Goal: Transaction & Acquisition: Book appointment/travel/reservation

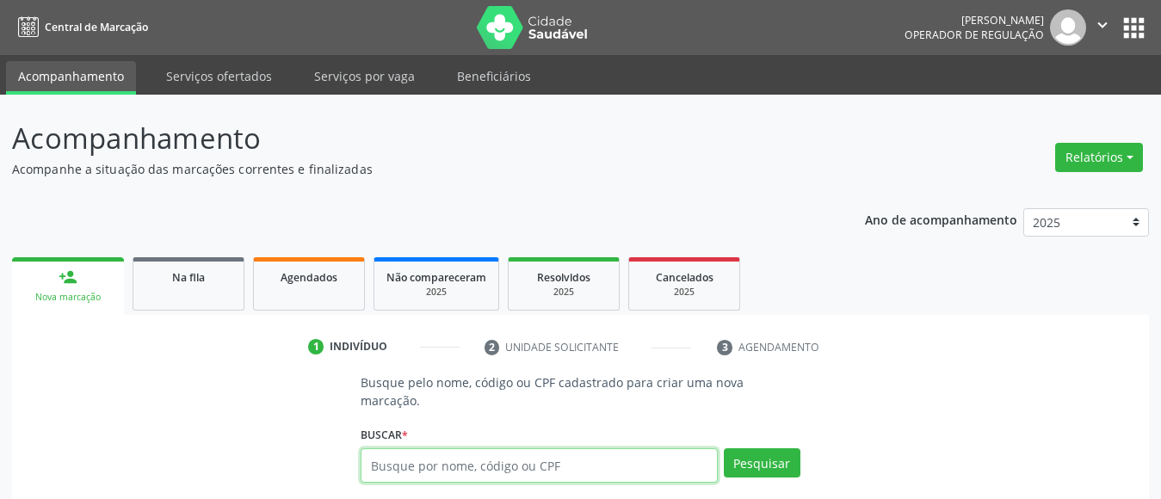
click at [508, 452] on input "text" at bounding box center [539, 465] width 357 height 34
type input "654"
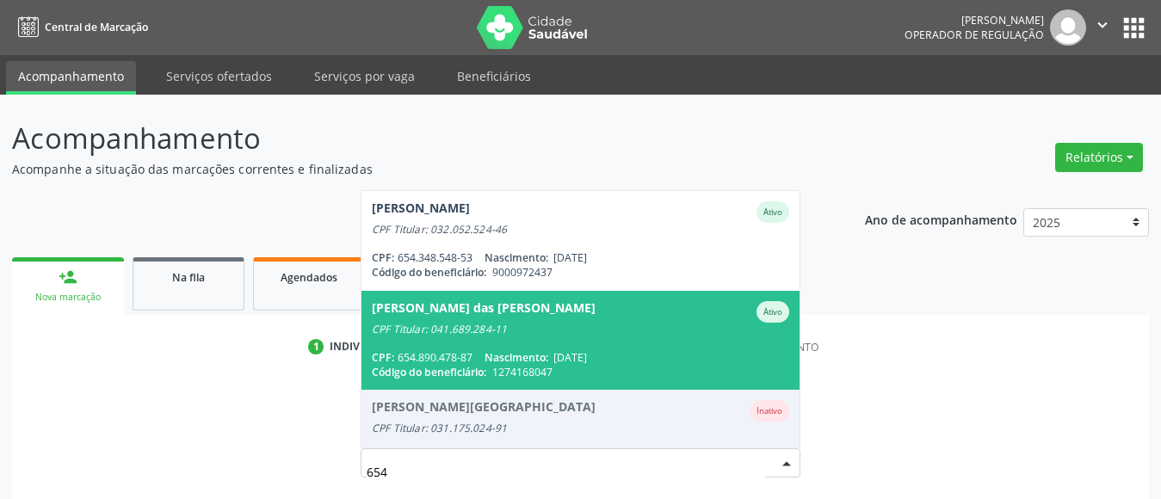
click at [566, 323] on div "CPF Titular: 041.689.284-11" at bounding box center [580, 330] width 417 height 14
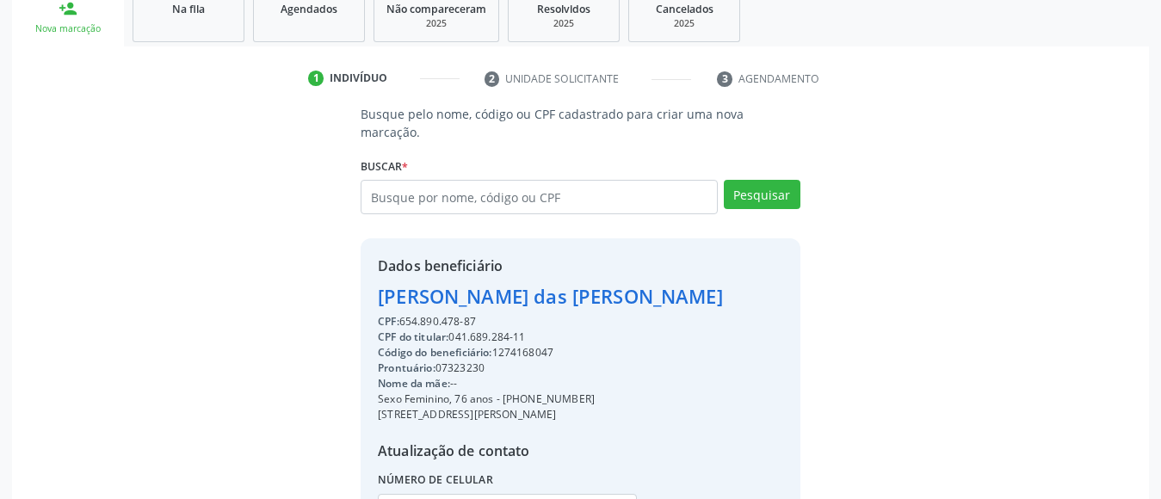
scroll to position [410, 0]
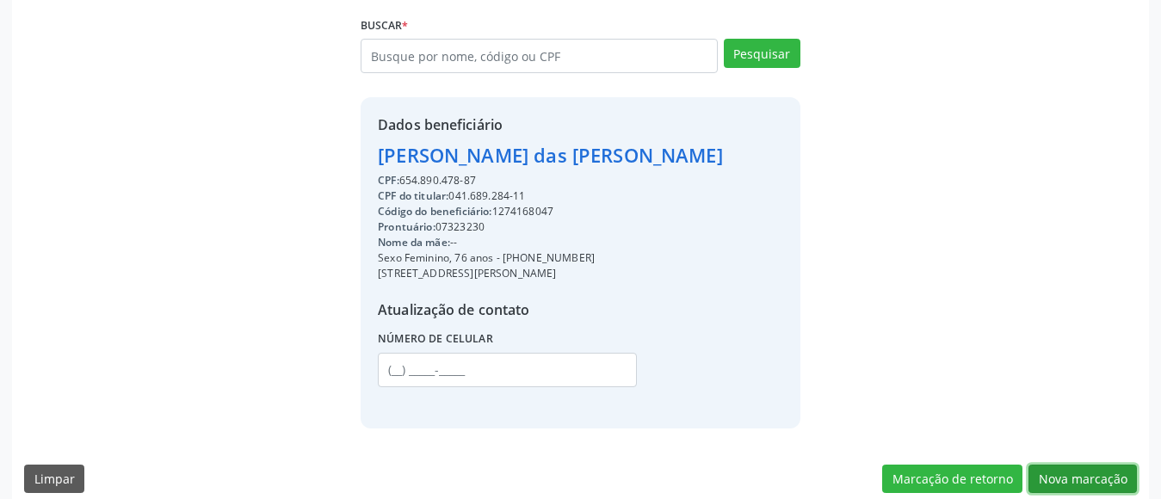
click at [1113, 465] on button "Nova marcação" at bounding box center [1082, 479] width 108 height 29
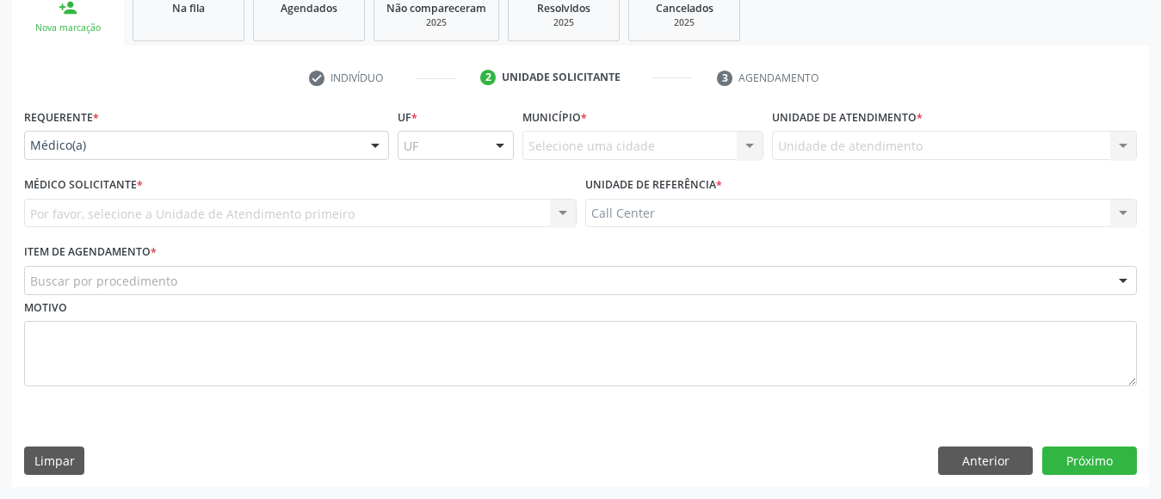
scroll to position [269, 0]
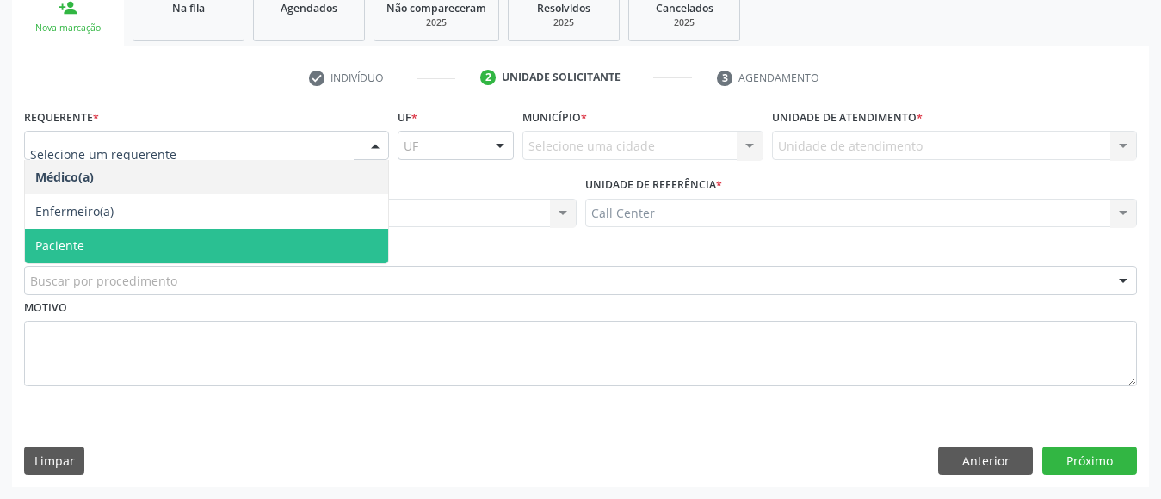
click at [154, 234] on span "Paciente" at bounding box center [206, 246] width 363 height 34
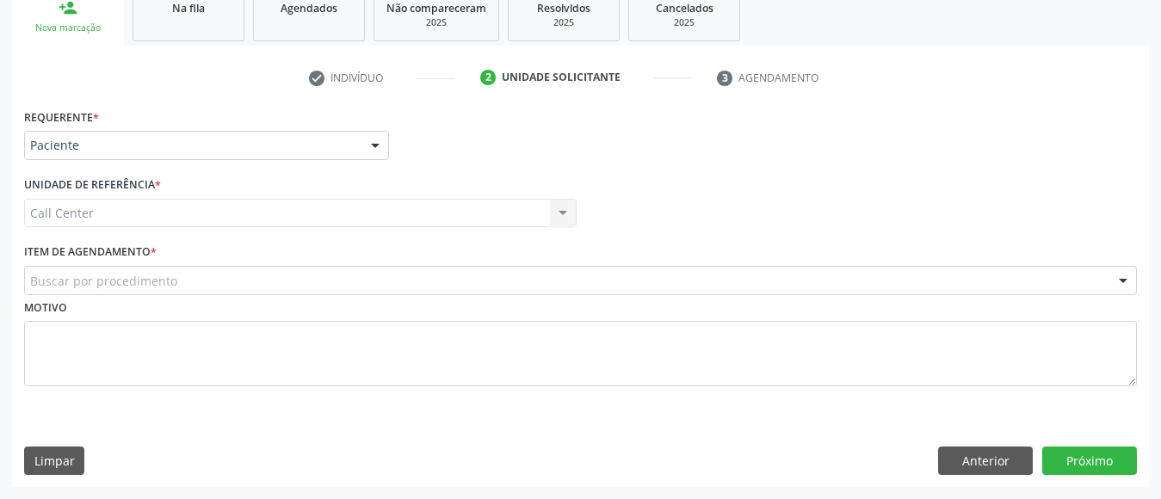
click at [154, 234] on div "Requerente * Paciente Médico(a) Enfermeiro(a) Paciente Nenhum resultado encontr…" at bounding box center [580, 257] width 1112 height 306
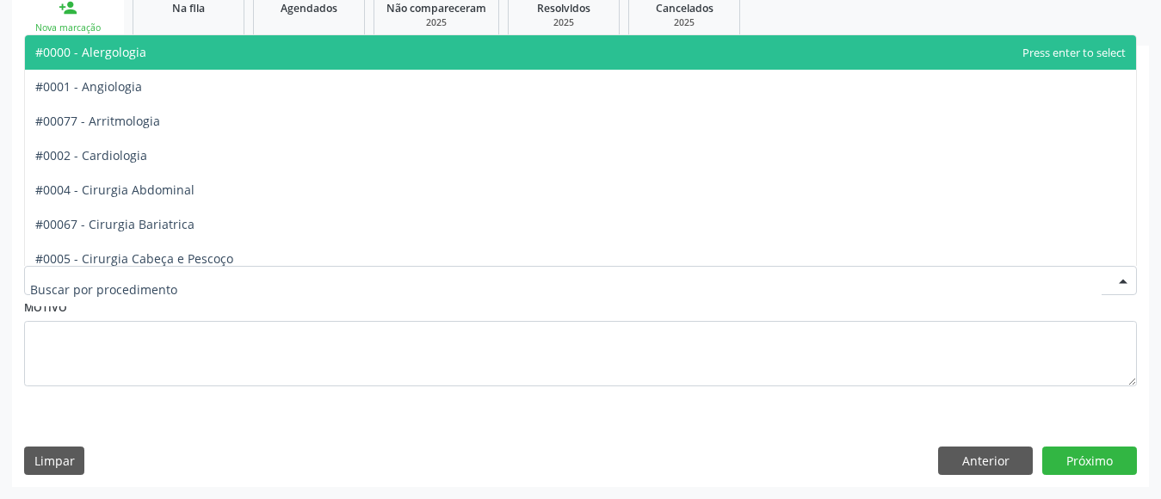
click at [336, 274] on div at bounding box center [580, 280] width 1112 height 29
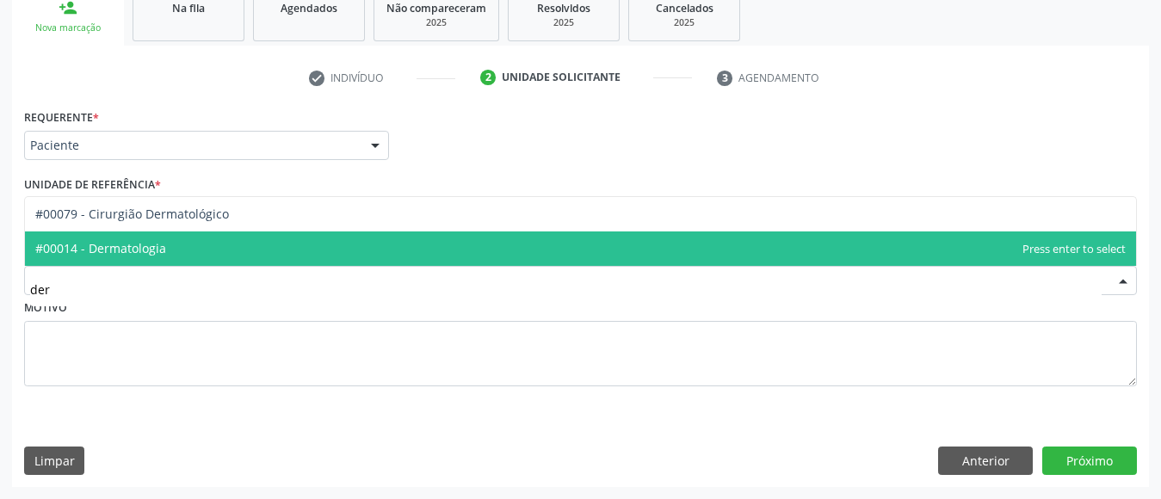
click at [328, 250] on span "#00014 - Dermatologia" at bounding box center [580, 248] width 1111 height 34
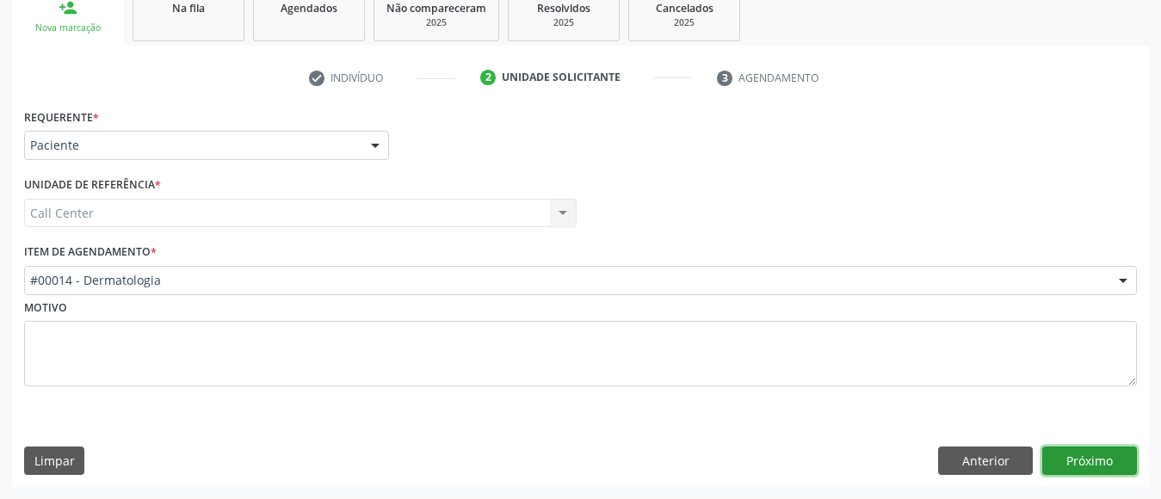
click at [1085, 457] on button "Próximo" at bounding box center [1089, 461] width 95 height 29
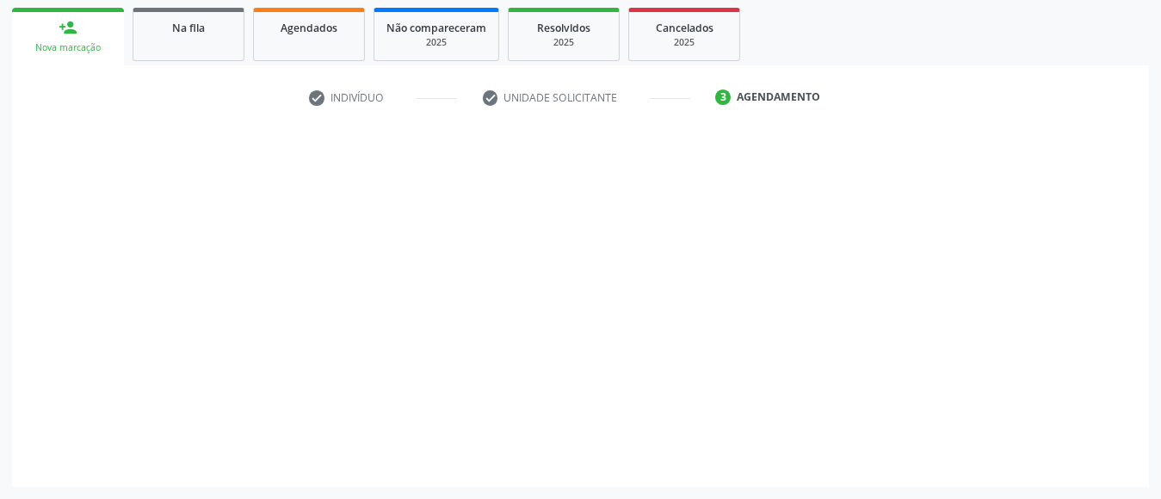
scroll to position [250, 0]
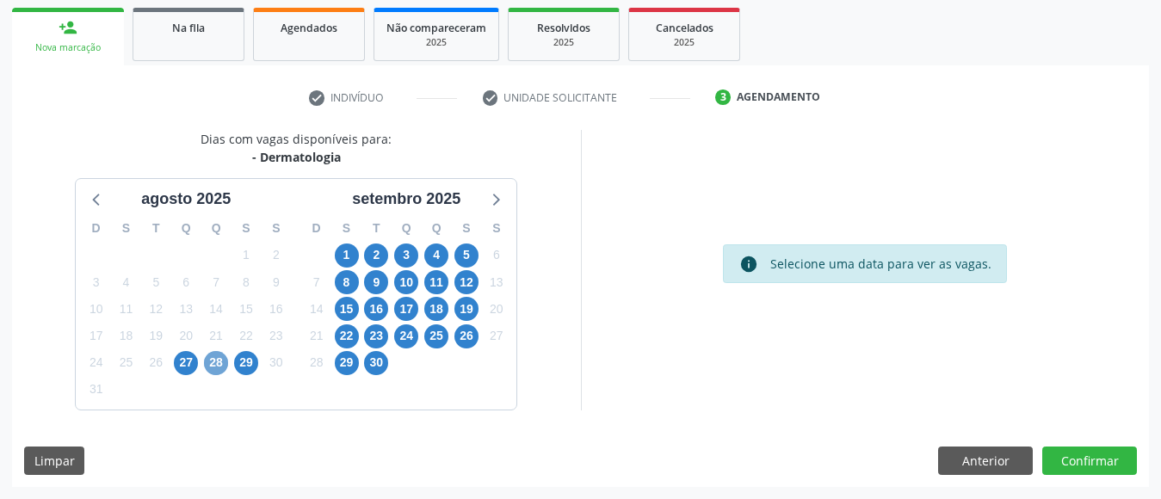
click at [219, 367] on span "28" at bounding box center [216, 363] width 24 height 24
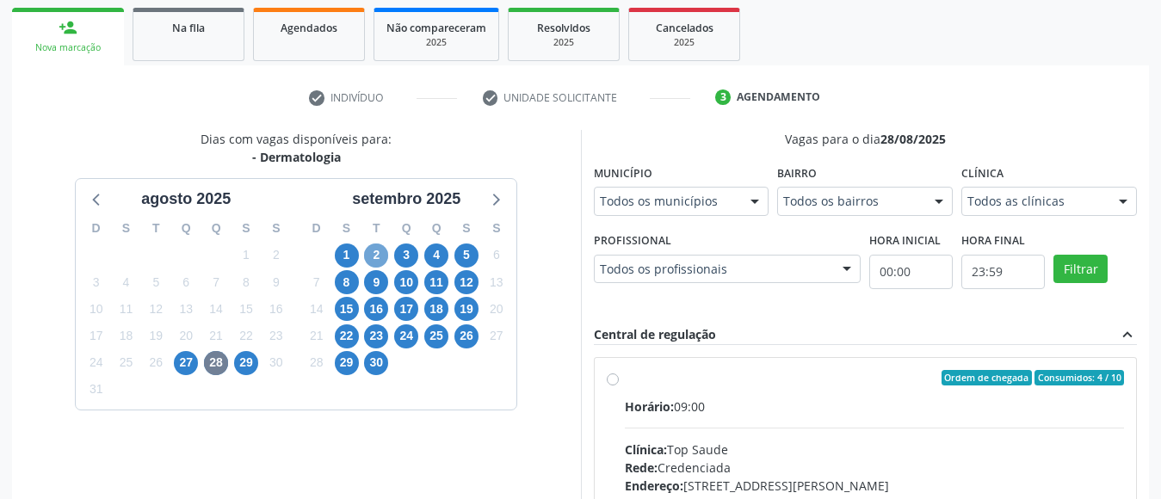
click at [374, 253] on span "2" at bounding box center [376, 255] width 24 height 24
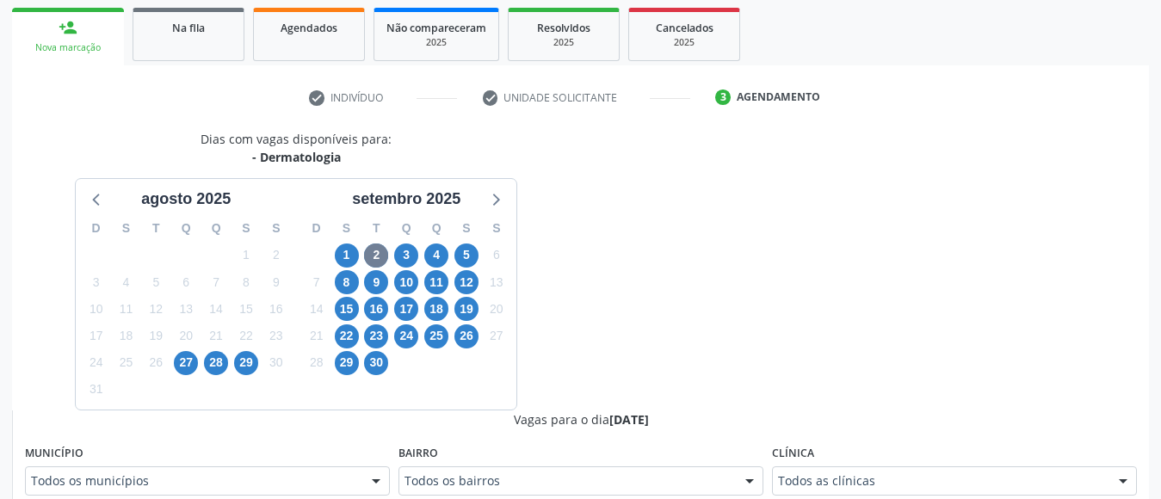
scroll to position [257, 0]
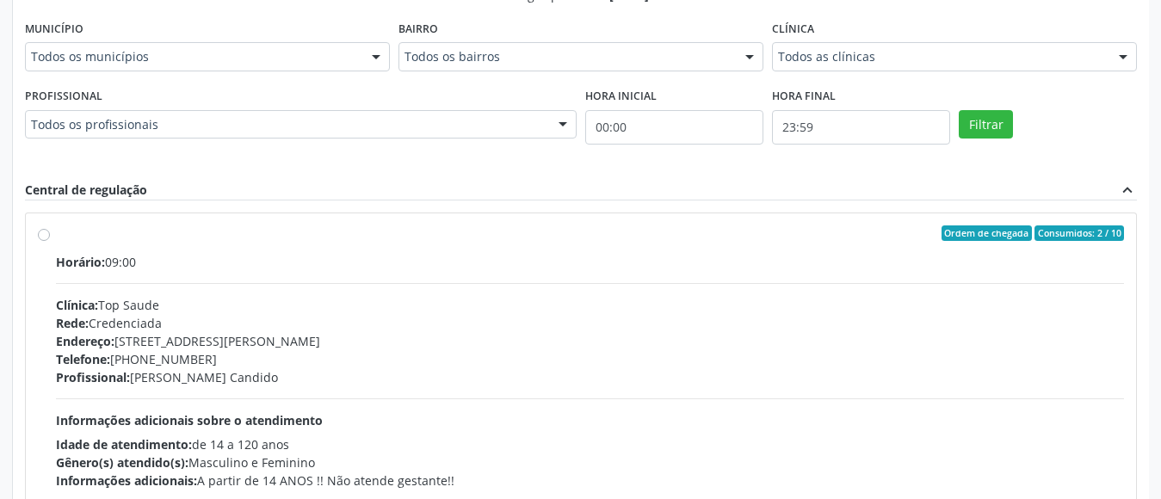
scroll to position [809, 0]
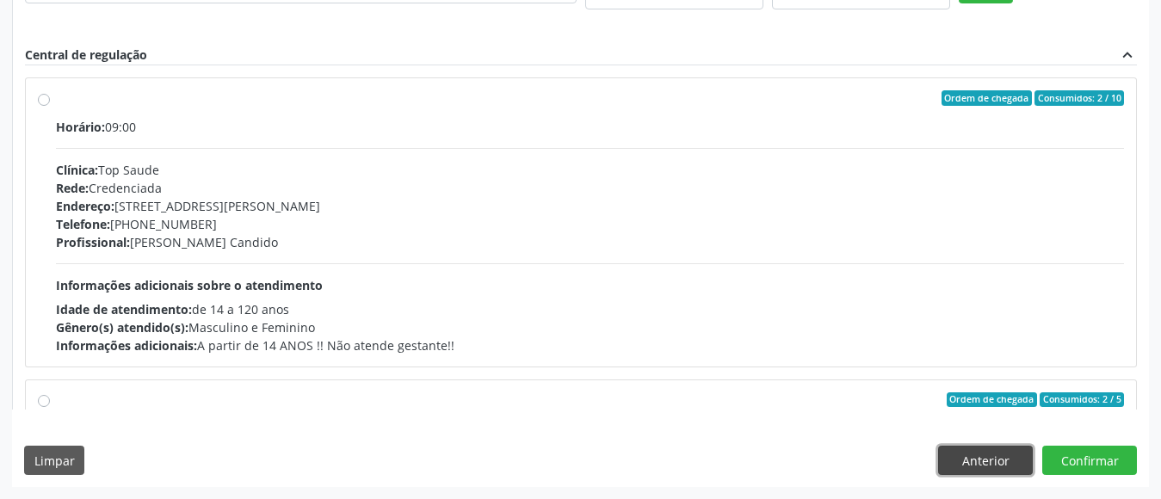
click at [985, 453] on button "Anterior" at bounding box center [985, 460] width 95 height 29
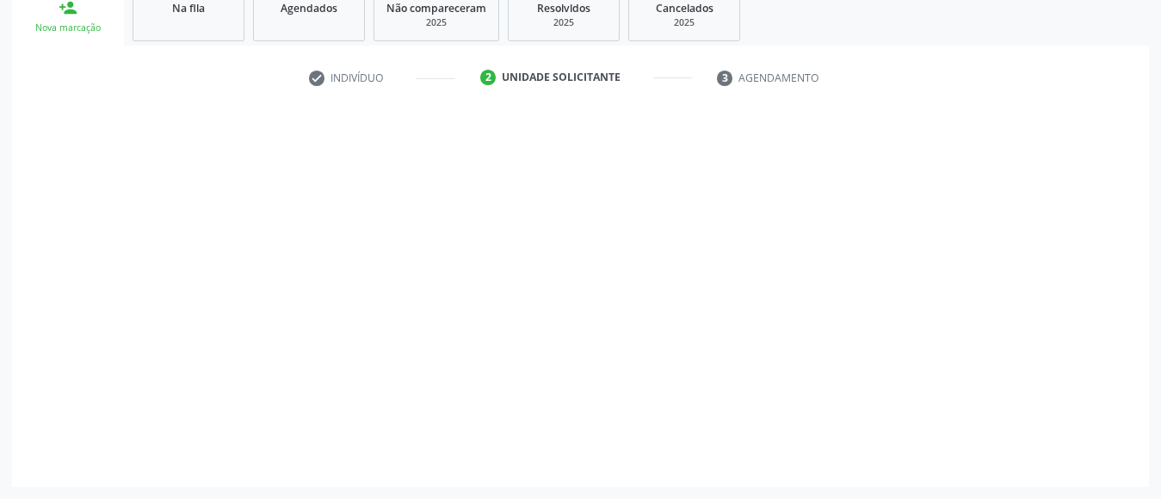
scroll to position [269, 0]
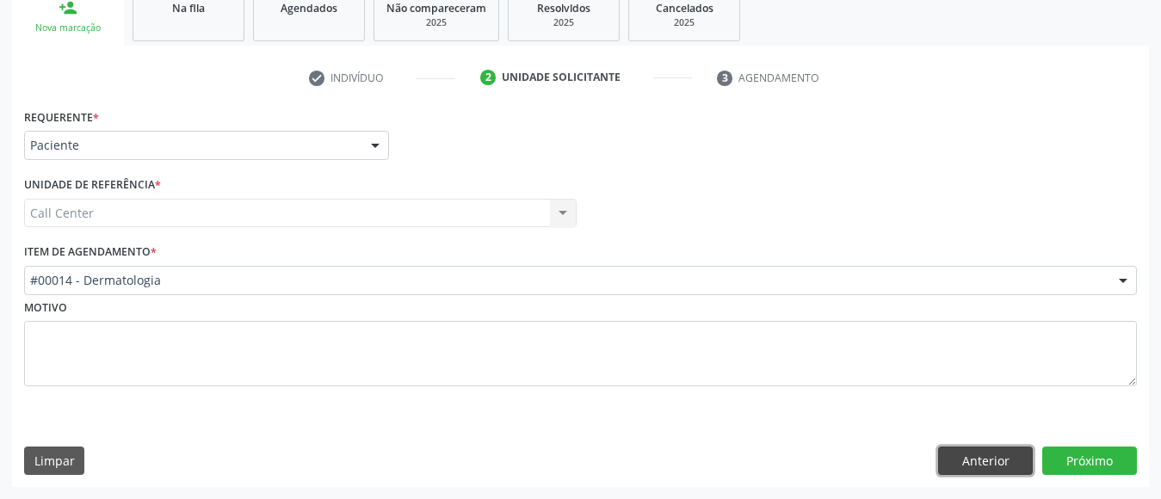
click at [985, 453] on button "Anterior" at bounding box center [985, 461] width 95 height 29
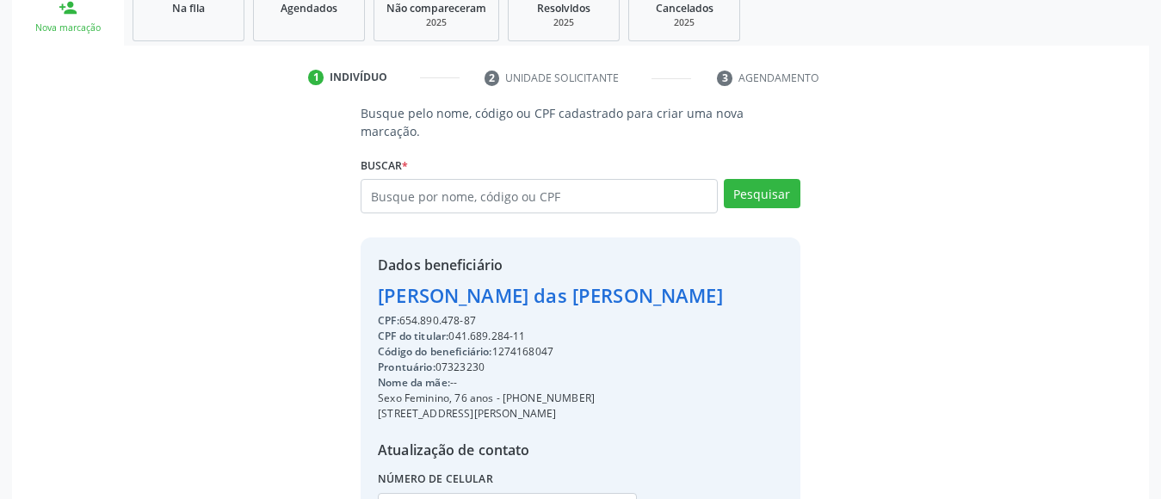
scroll to position [410, 0]
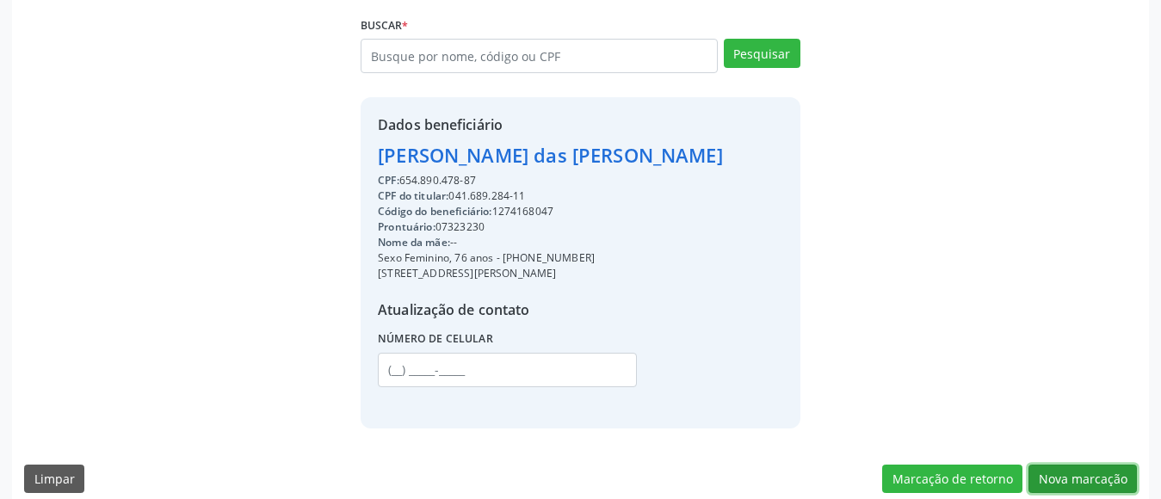
click at [1098, 465] on button "Nova marcação" at bounding box center [1082, 479] width 108 height 29
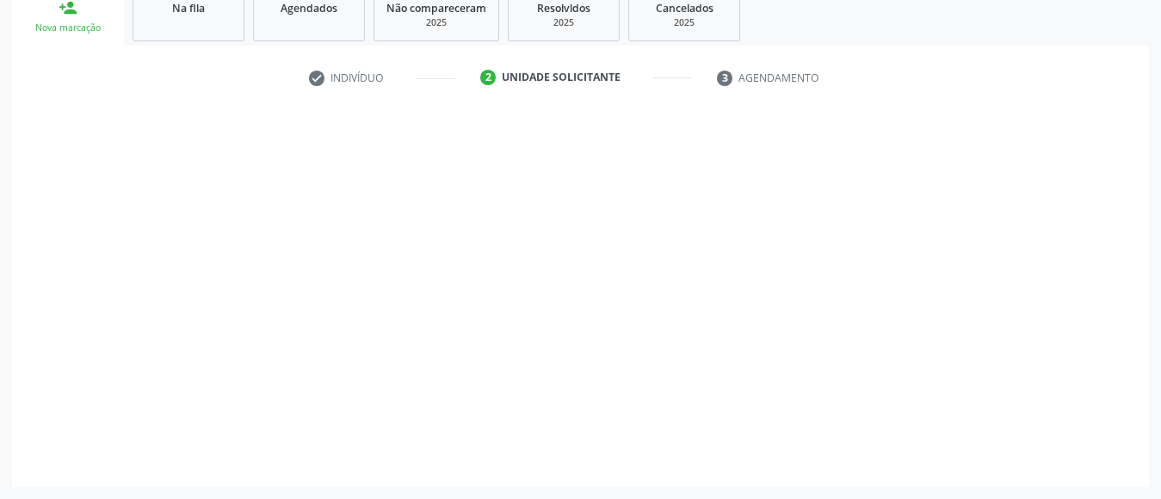
scroll to position [269, 0]
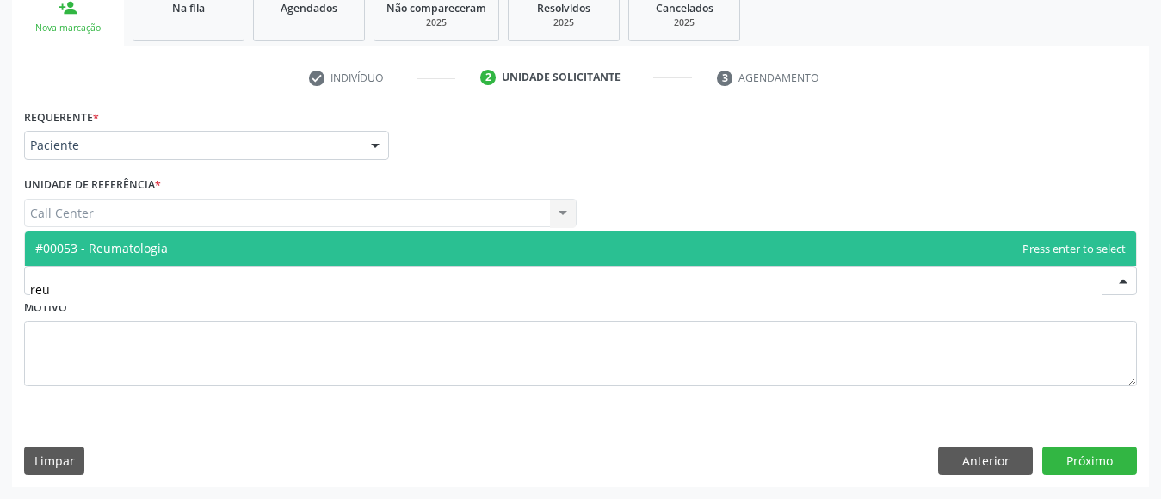
type input "reum"
click at [576, 250] on span "#00053 - Reumatologia" at bounding box center [580, 248] width 1111 height 34
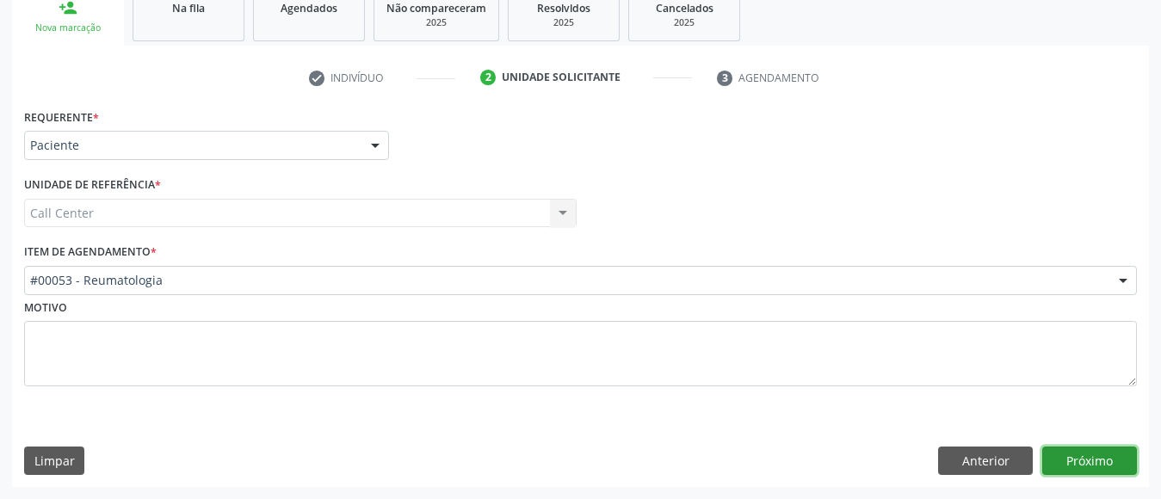
click at [1087, 462] on button "Próximo" at bounding box center [1089, 461] width 95 height 29
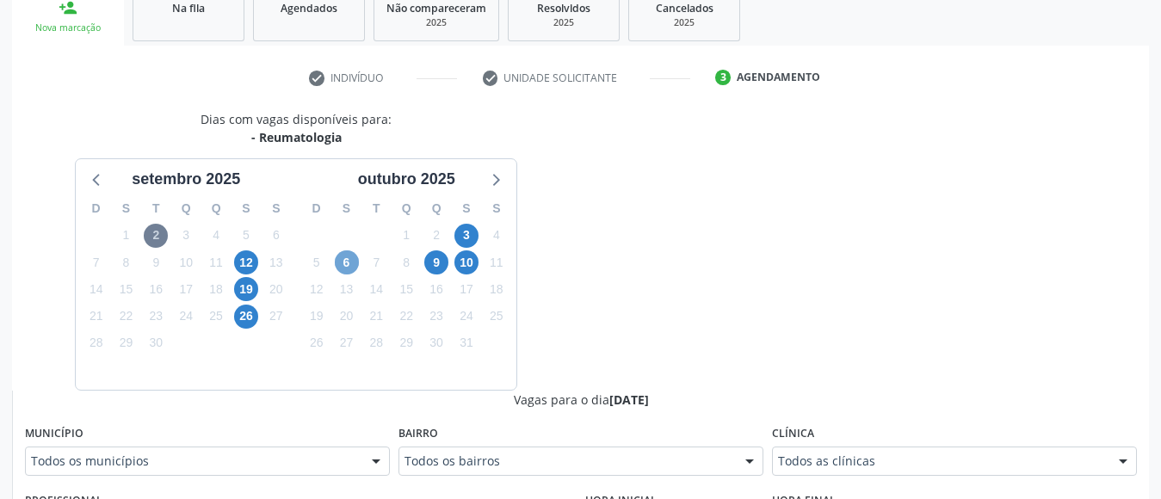
click at [349, 266] on span "6" at bounding box center [347, 262] width 24 height 24
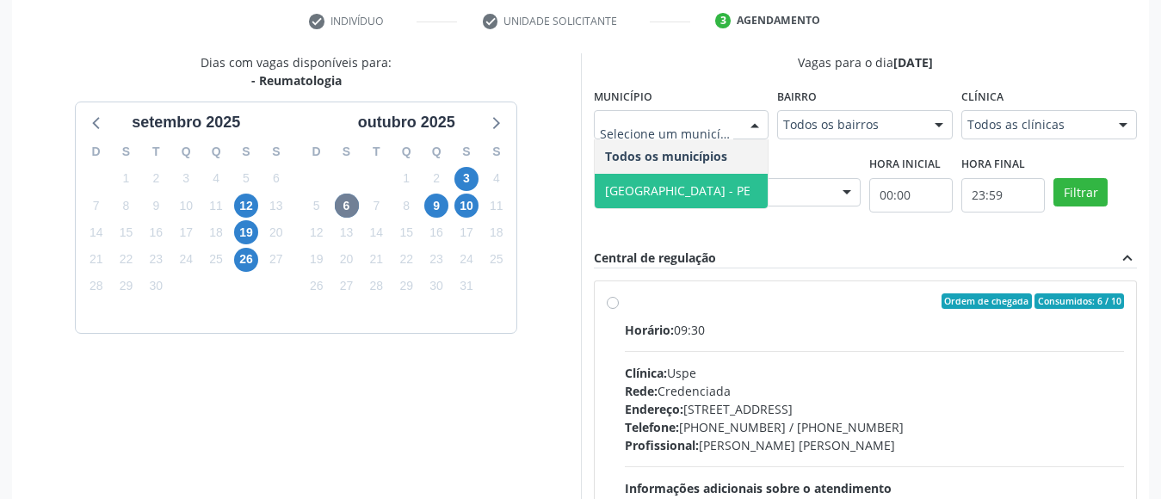
scroll to position [529, 0]
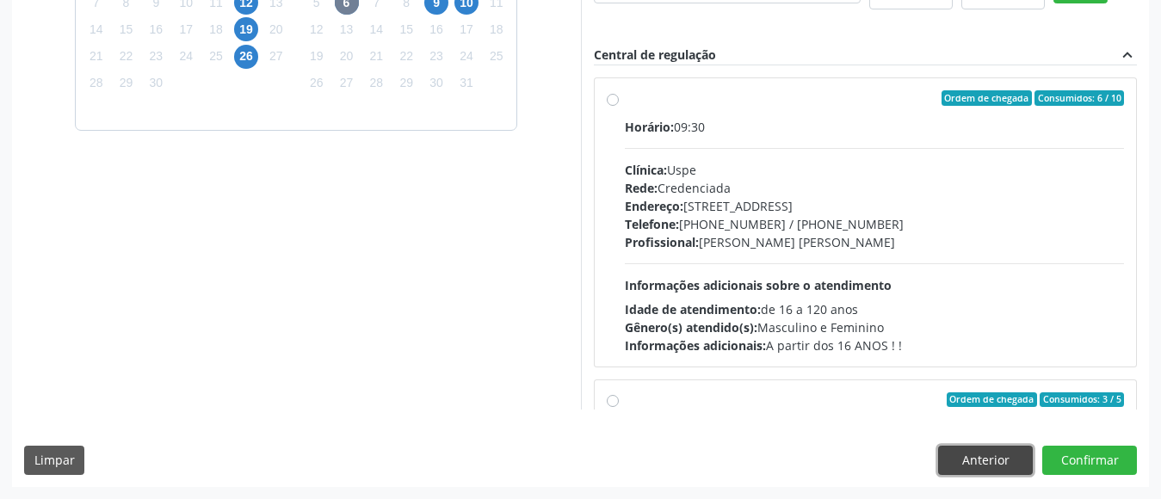
click at [968, 460] on button "Anterior" at bounding box center [985, 460] width 95 height 29
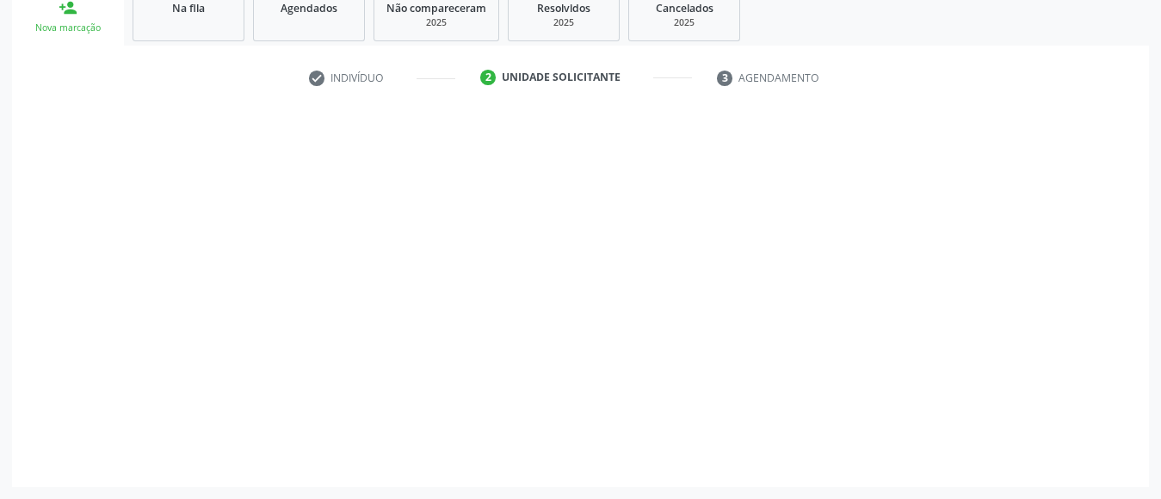
scroll to position [269, 0]
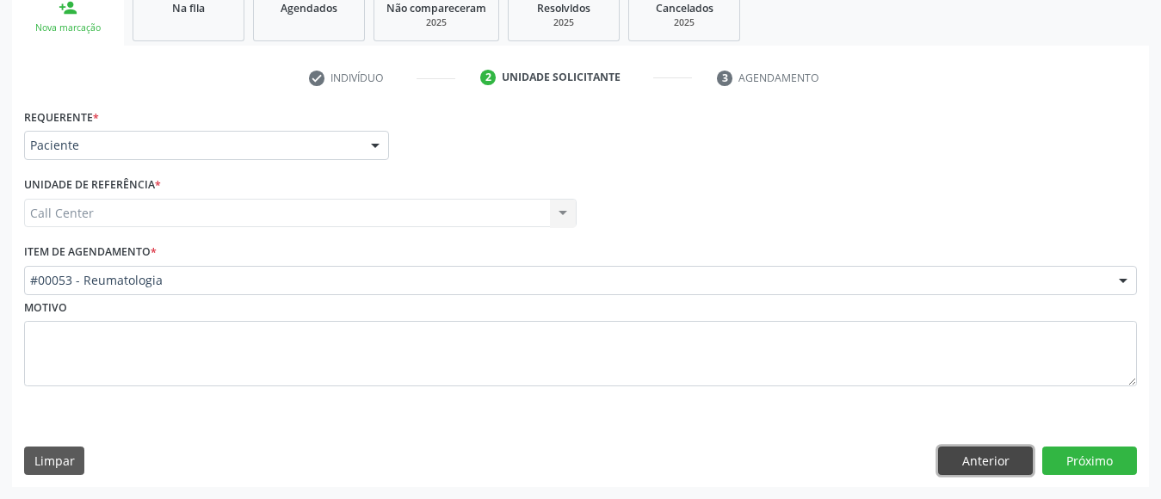
click at [968, 460] on button "Anterior" at bounding box center [985, 461] width 95 height 29
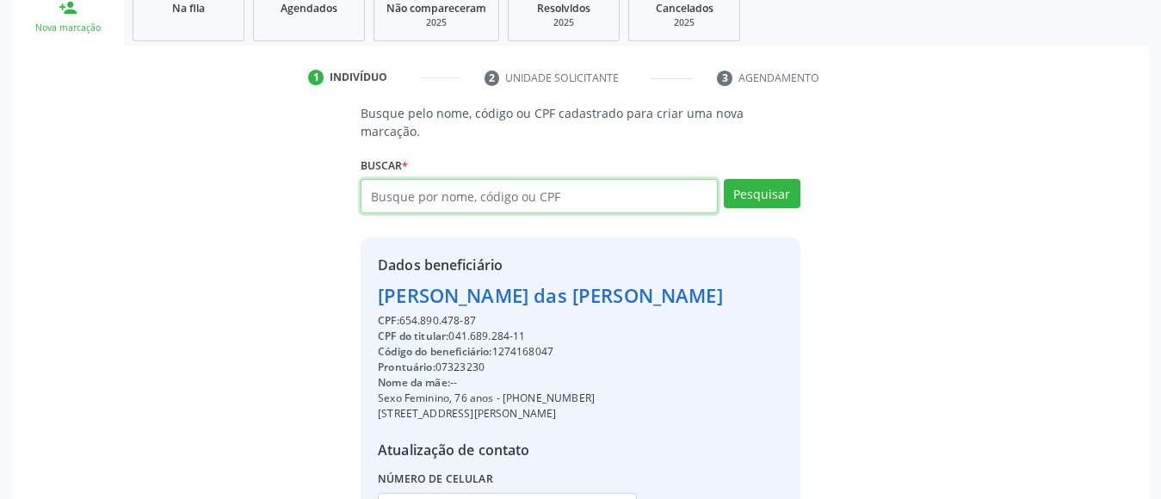
click at [558, 183] on input "text" at bounding box center [539, 196] width 357 height 34
click at [557, 184] on input "text" at bounding box center [539, 196] width 357 height 34
type input "45928193491"
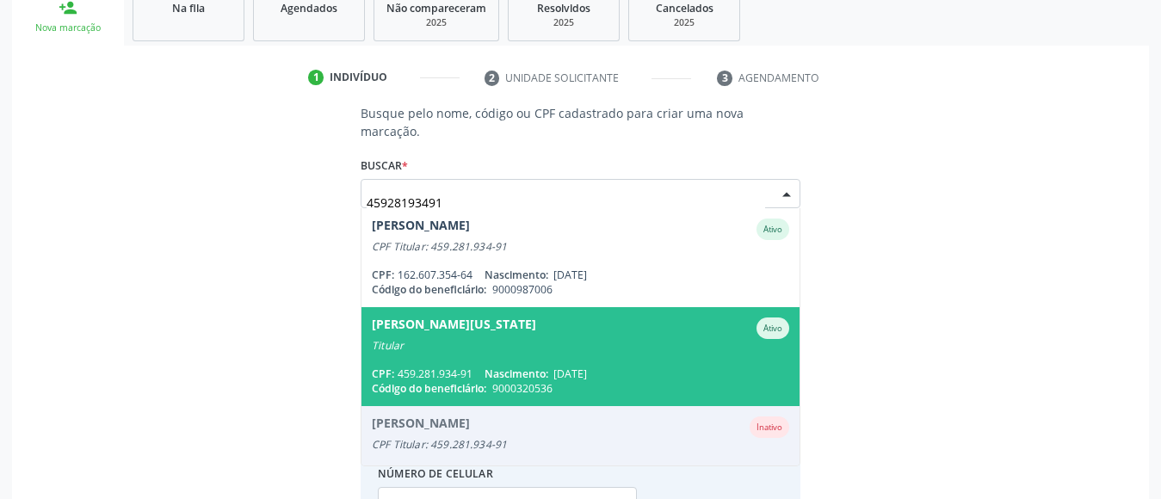
click at [554, 187] on input "45928193491" at bounding box center [566, 202] width 398 height 34
click at [515, 186] on input "45928193491" at bounding box center [566, 202] width 398 height 34
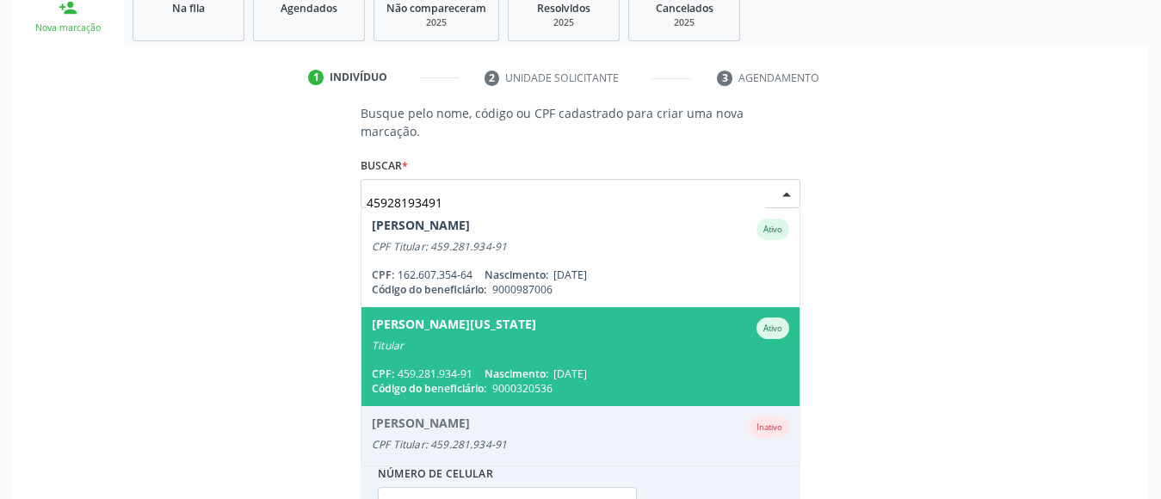
click at [515, 186] on input "45928193491" at bounding box center [566, 202] width 398 height 34
click at [557, 339] on div "Titular" at bounding box center [580, 346] width 417 height 14
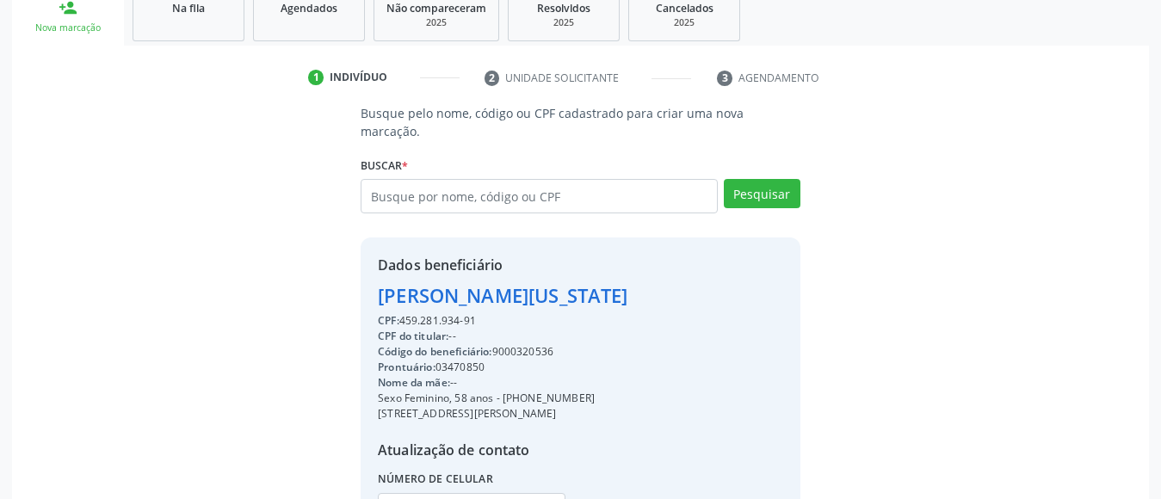
click at [1024, 107] on div "Busque pelo nome, código ou CPF cadastrado para criar uma nova marcação. [GEOGR…" at bounding box center [580, 336] width 1112 height 464
drag, startPoint x: 1156, startPoint y: 363, endPoint x: 1171, endPoint y: 367, distance: 16.1
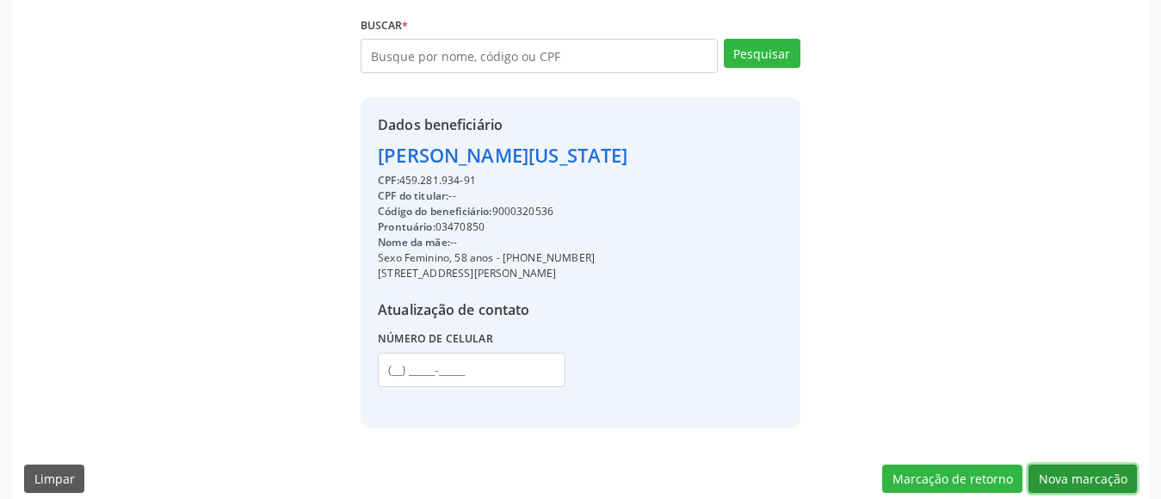
click at [1110, 465] on button "Nova marcação" at bounding box center [1082, 479] width 108 height 29
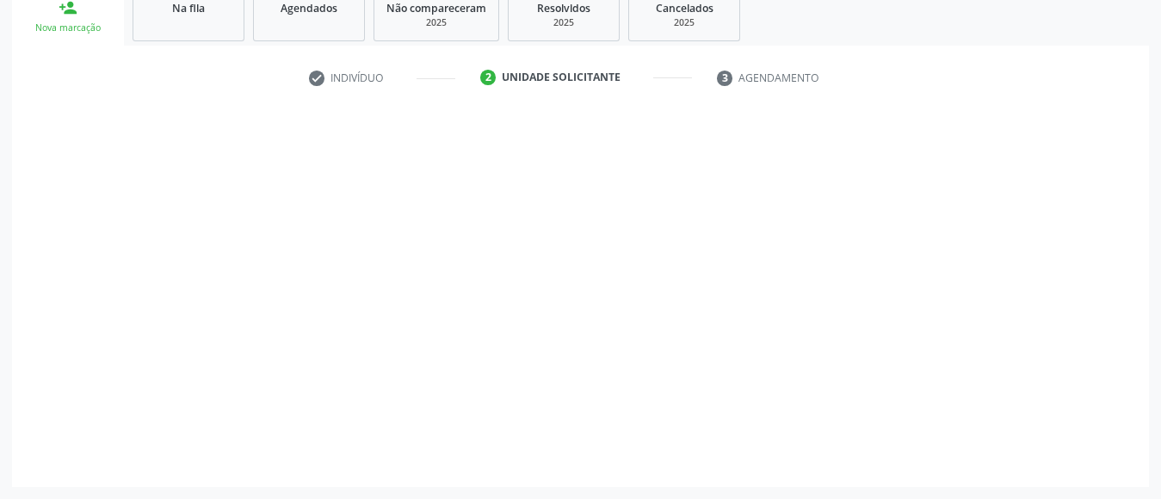
scroll to position [269, 0]
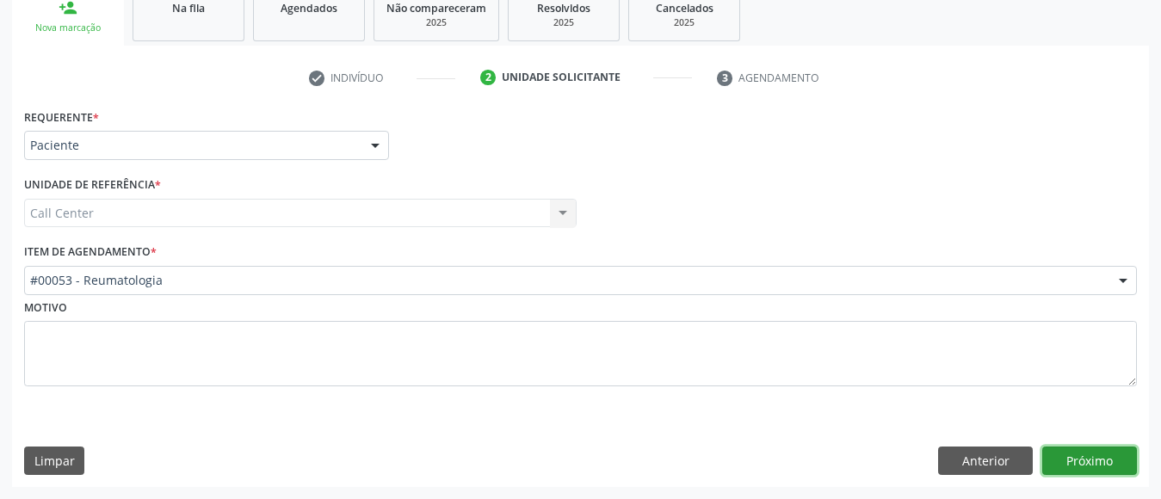
click at [1061, 460] on button "Próximo" at bounding box center [1089, 461] width 95 height 29
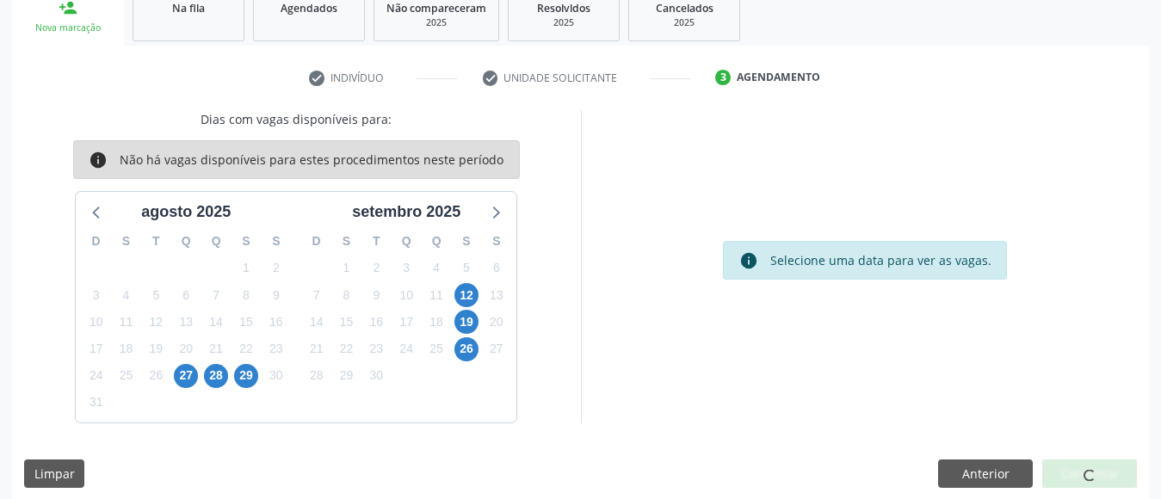
scroll to position [231, 0]
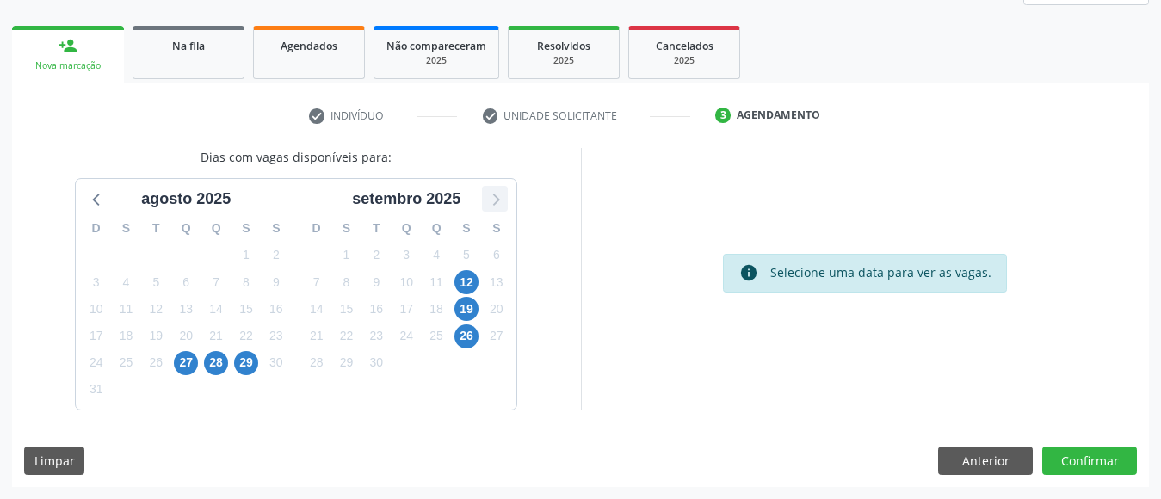
click at [498, 204] on icon at bounding box center [495, 199] width 22 height 22
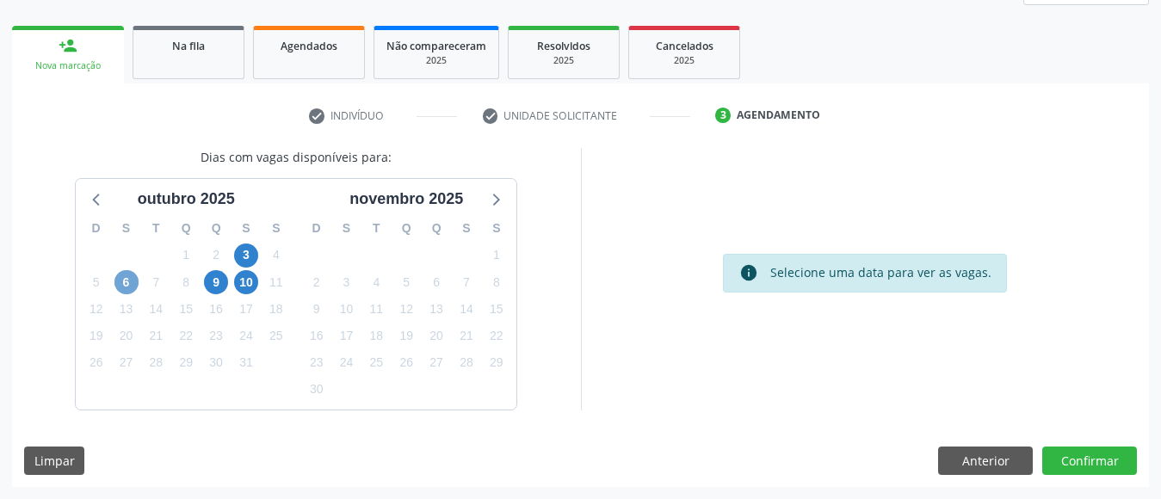
click at [123, 283] on span "6" at bounding box center [126, 282] width 24 height 24
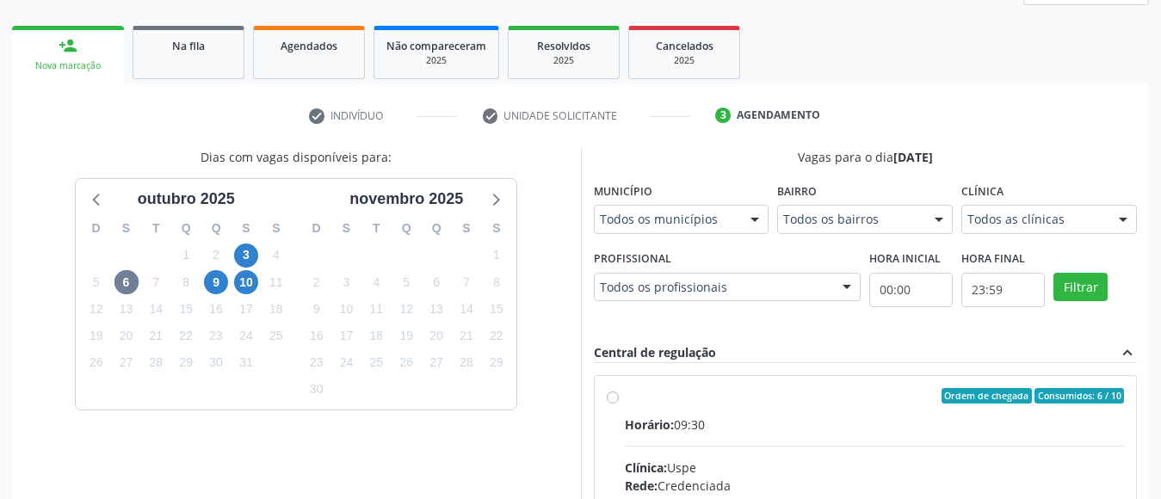
click at [619, 404] on input "Ordem de chegada Consumidos: 6 / 10 Horário: 09:30 Clínica: Uspe Rede: Credenci…" at bounding box center [613, 395] width 12 height 15
radio input "true"
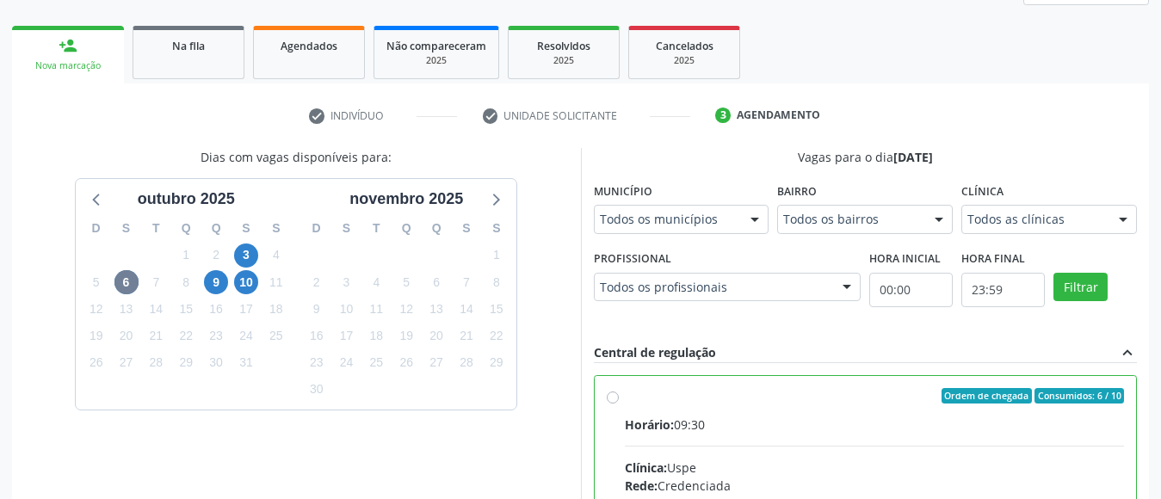
radio input "true"
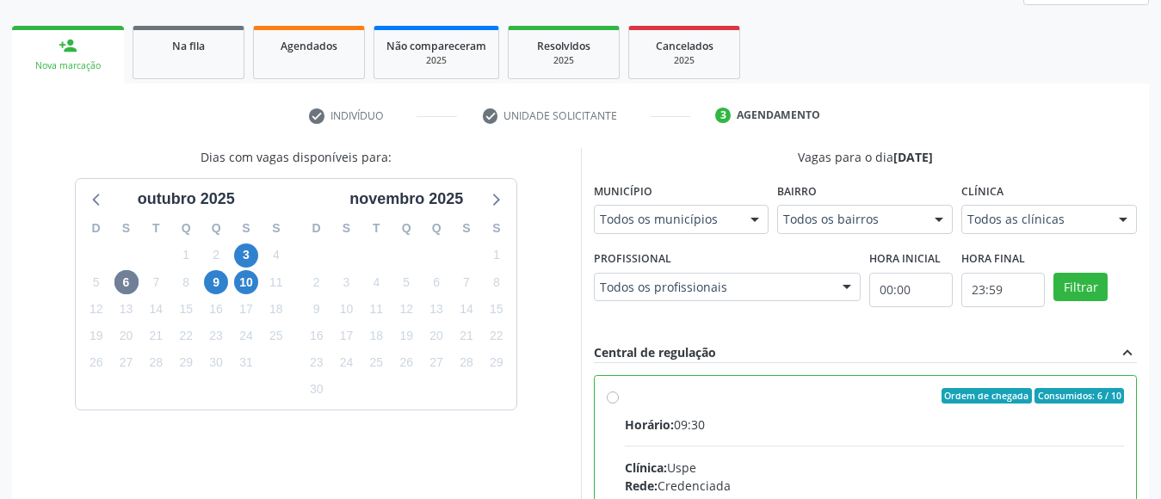
radio input "true"
click at [607, 388] on input "Ordem de chegada Consumidos: 6 / 10 Horário: 09:30 Clínica: Uspe Rede: Credenci…" at bounding box center [613, 395] width 12 height 15
radio input "true"
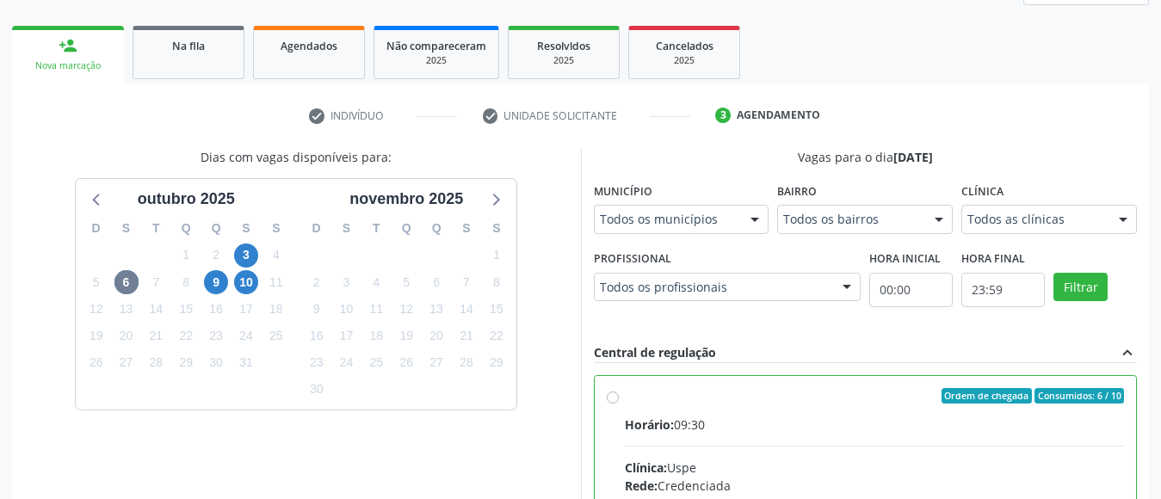
radio input "true"
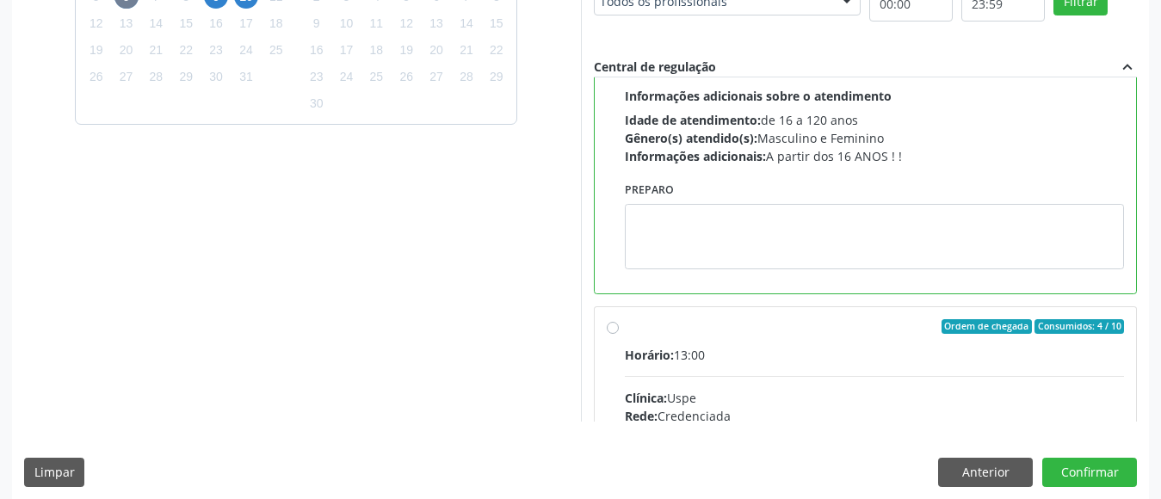
scroll to position [858, 0]
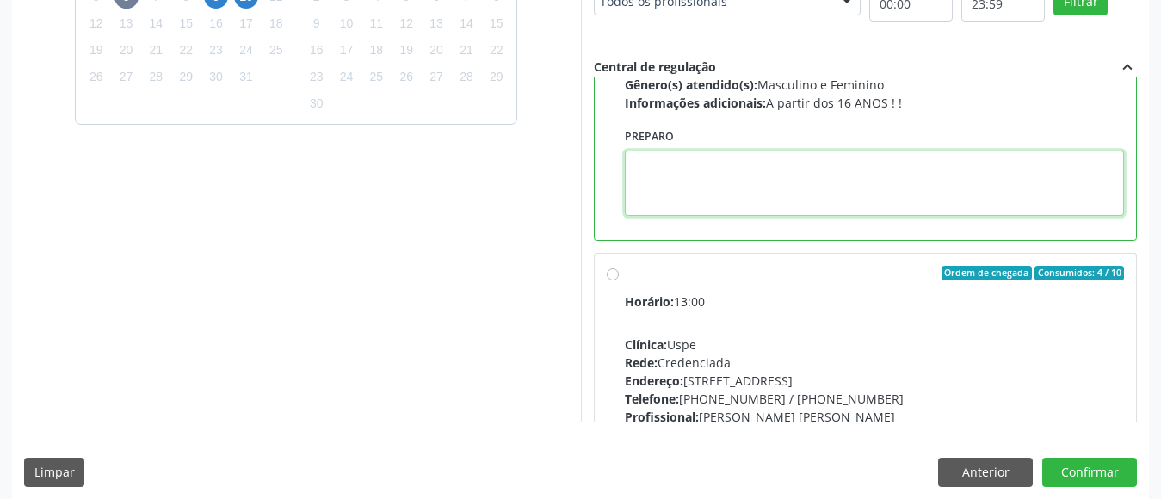
click at [1041, 168] on textarea at bounding box center [875, 183] width 500 height 65
paste textarea "[PHONE_NUMBER]"
type textarea "[PHONE_NUMBER]"
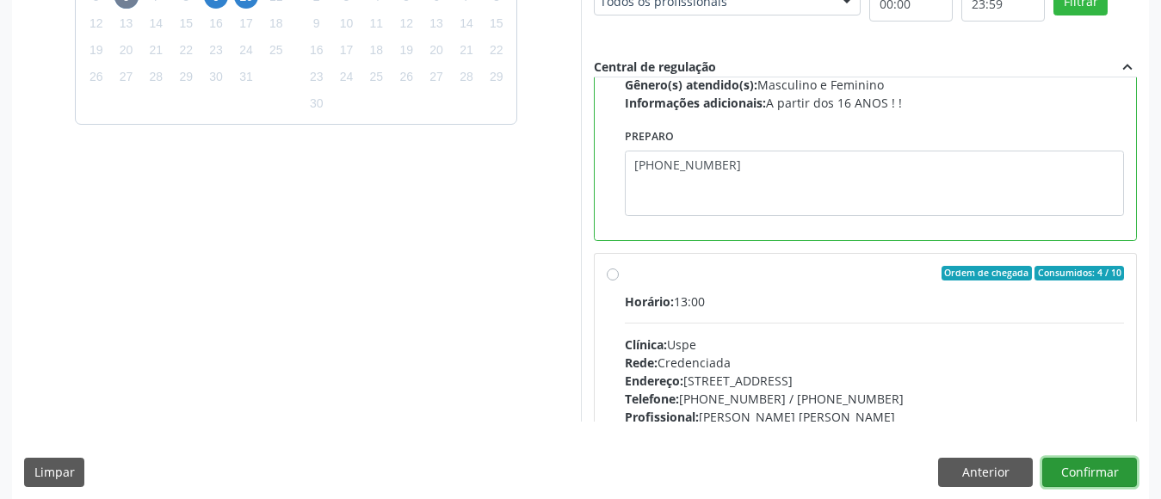
click at [1082, 464] on button "Confirmar" at bounding box center [1089, 472] width 95 height 29
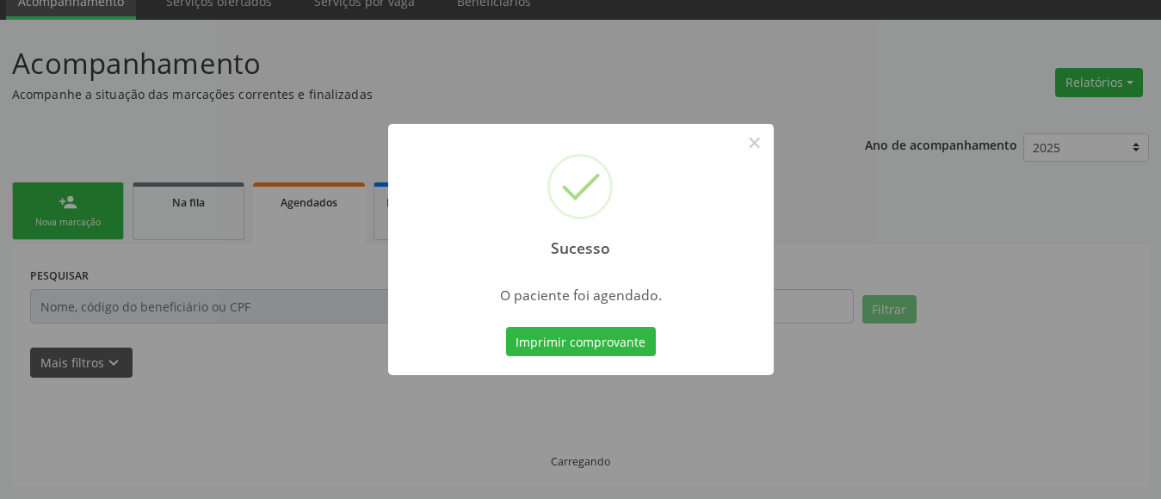
scroll to position [75, 0]
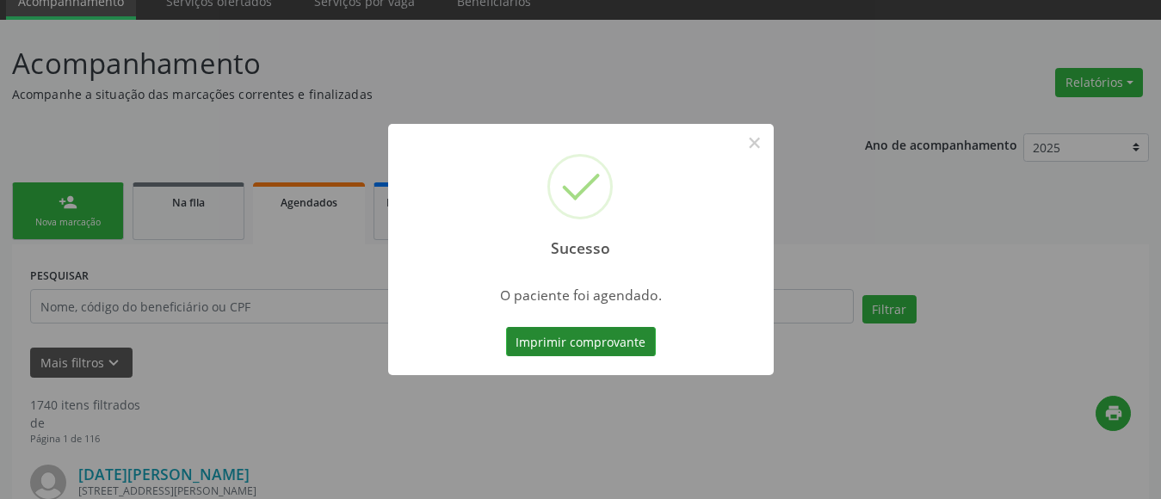
click at [583, 336] on button "Imprimir comprovante" at bounding box center [581, 341] width 150 height 29
